Goal: Information Seeking & Learning: Learn about a topic

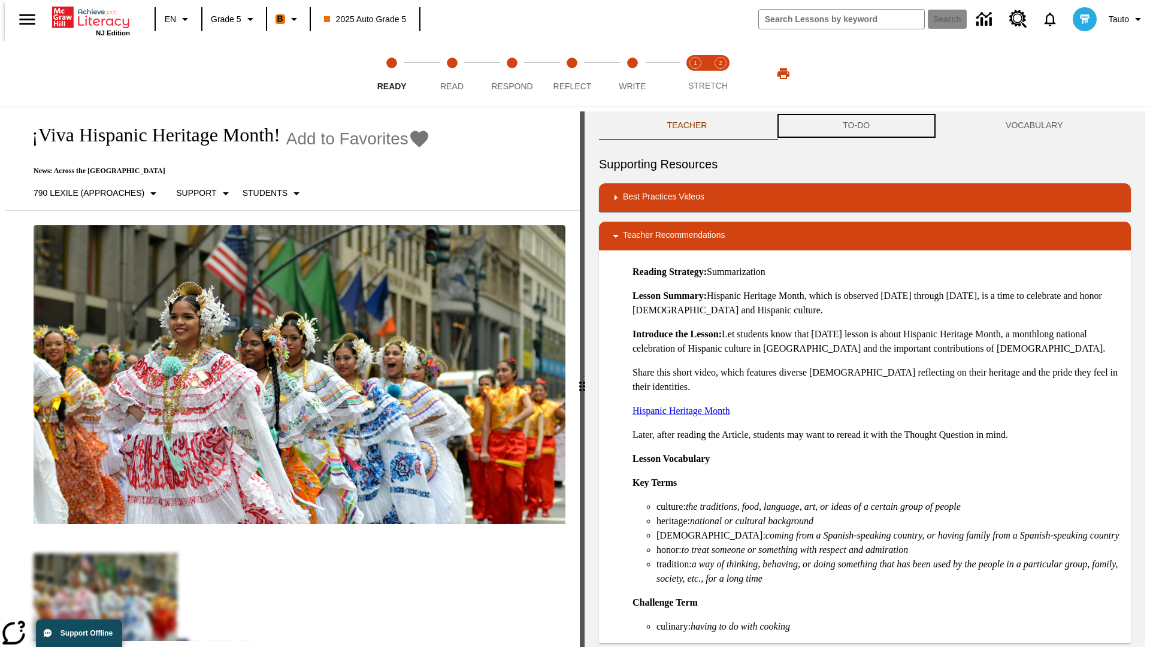
click at [856, 126] on button "TO-DO" at bounding box center [856, 125] width 163 height 29
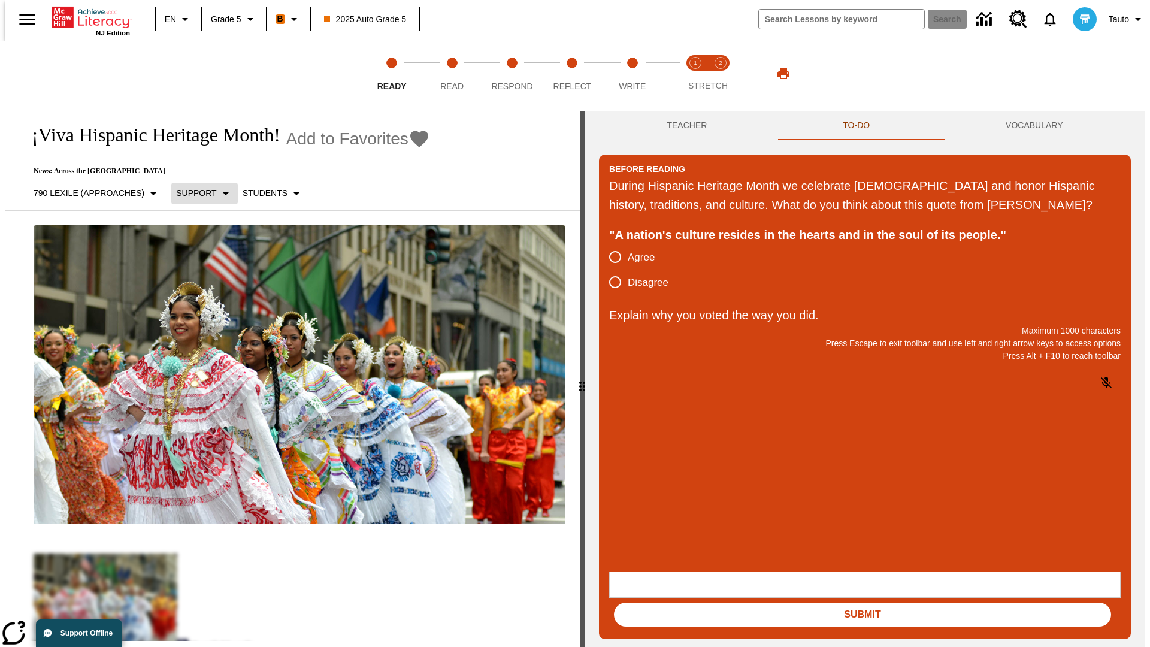
click at [198, 193] on p "Support" at bounding box center [196, 193] width 40 height 13
click at [211, 263] on p "Support" at bounding box center [211, 263] width 71 height 13
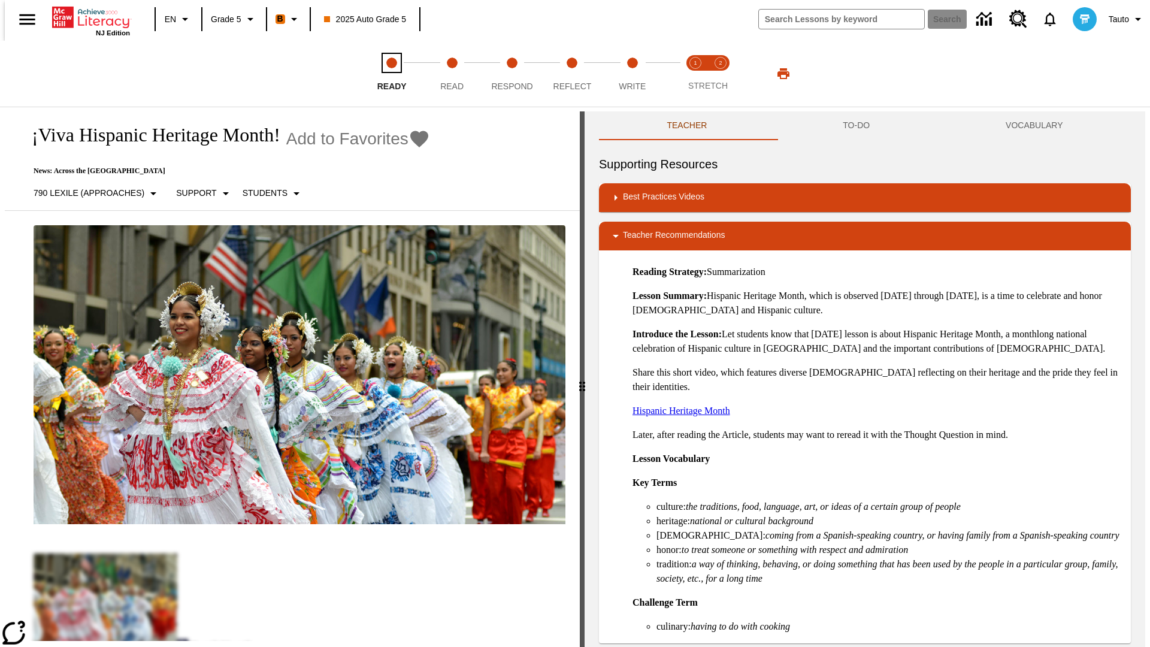
click at [392, 74] on span "Ready" at bounding box center [391, 82] width 29 height 22
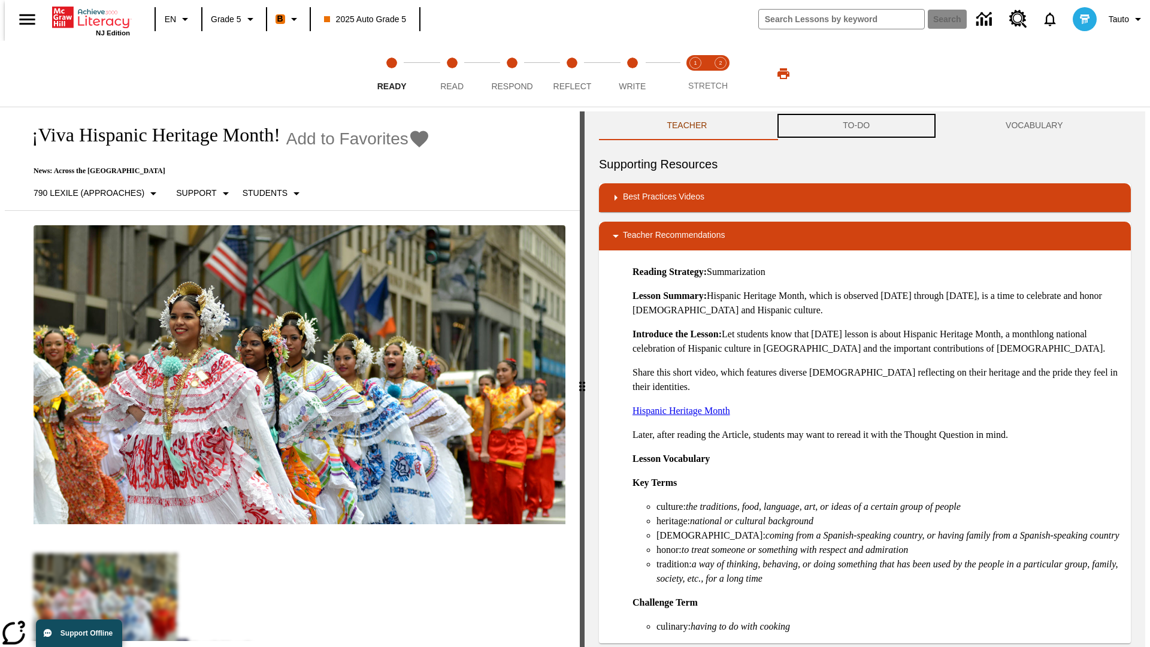
click at [856, 126] on button "TO-DO" at bounding box center [856, 125] width 163 height 29
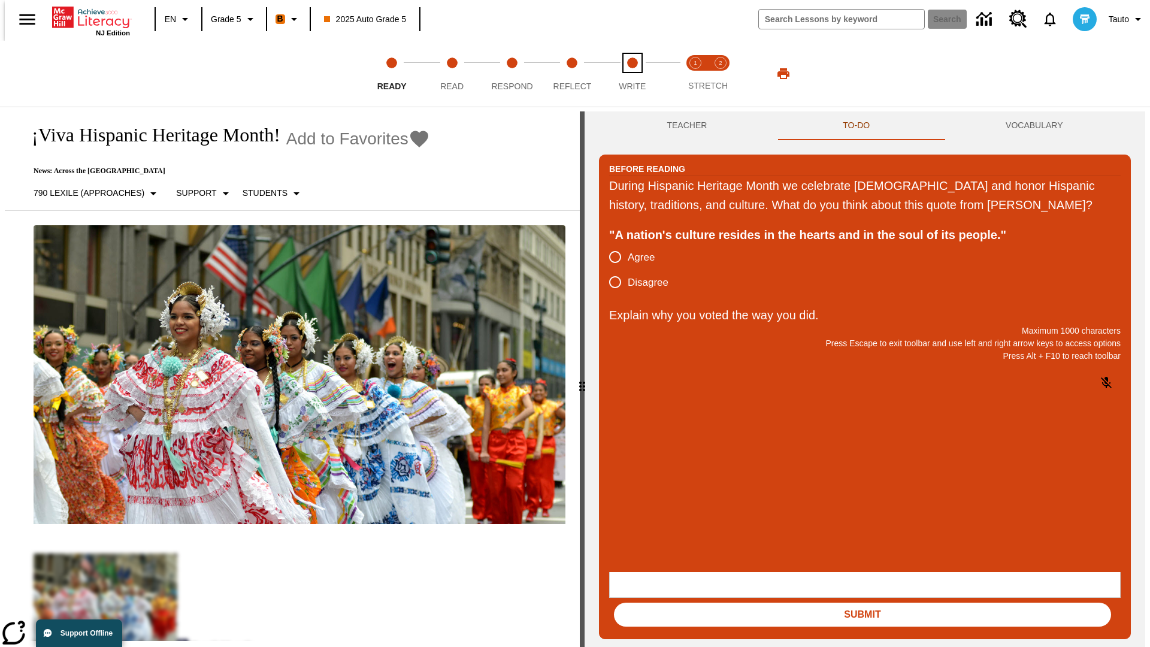
click at [632, 74] on span "Write" at bounding box center [632, 82] width 27 height 22
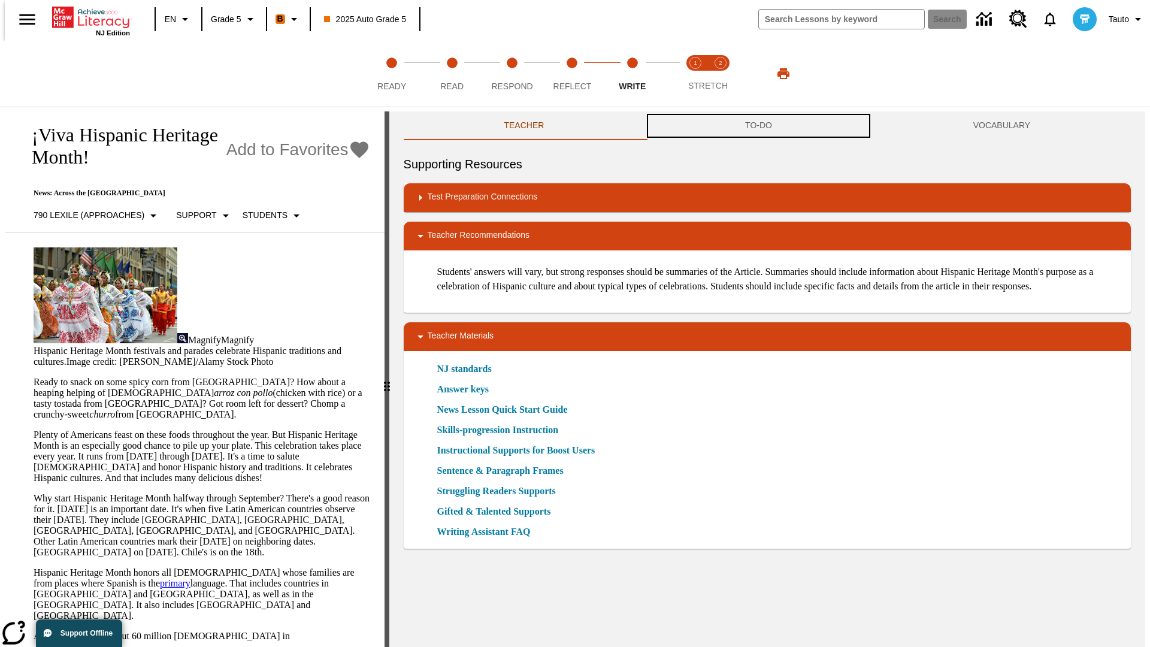
scroll to position [1, 0]
